Goal: Transaction & Acquisition: Purchase product/service

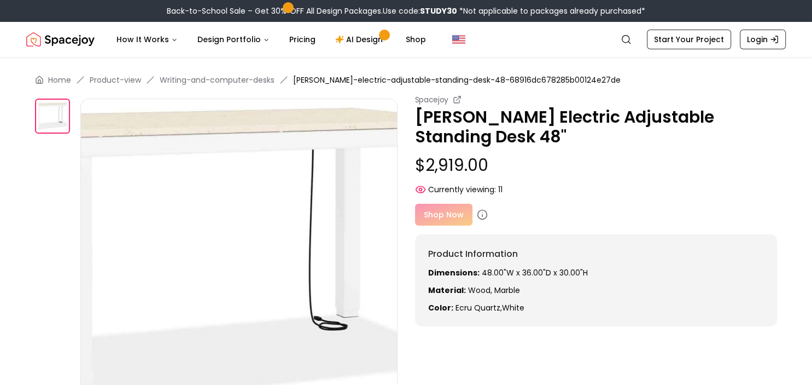
click at [62, 125] on img at bounding box center [52, 115] width 35 height 35
click at [218, 80] on link "Writing-and-computer-desks" at bounding box center [217, 79] width 115 height 11
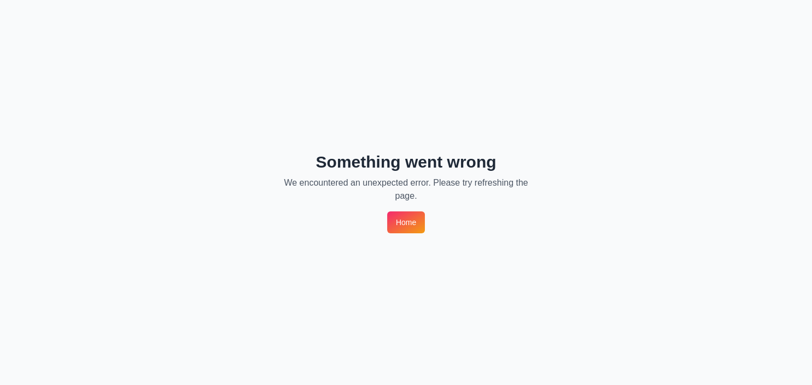
click at [407, 228] on link "Home" at bounding box center [406, 222] width 38 height 22
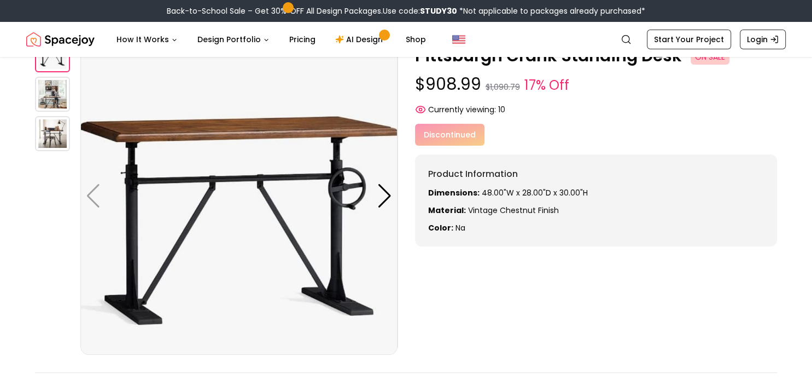
scroll to position [61, 0]
